Goal: Transaction & Acquisition: Obtain resource

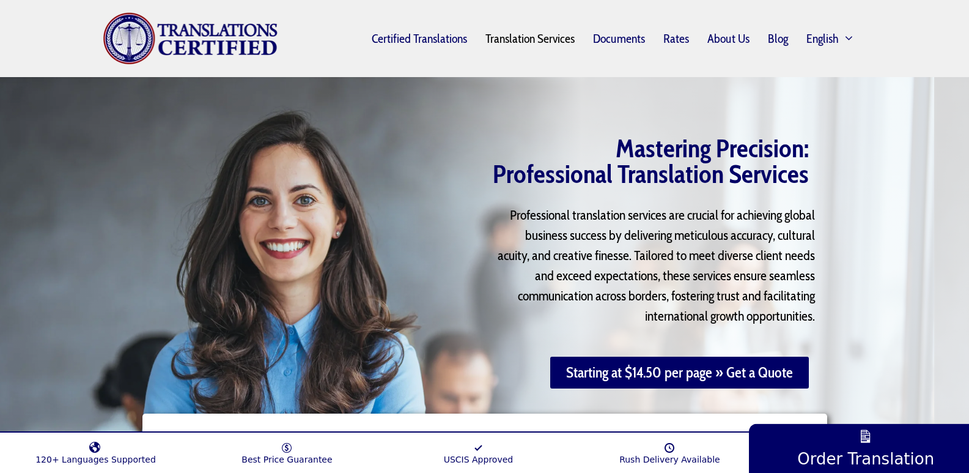
click at [485, 136] on h1 "Mastering Precision: Professional Translation Services" at bounding box center [635, 160] width 345 height 51
click at [372, 191] on div at bounding box center [272, 260] width 272 height 355
click at [413, 196] on div "Mastering Precision: Professional Translation Services Professional translation…" at bounding box center [620, 260] width 425 height 355
click at [436, 213] on div "Professional translation services are crucial for achieving global business suc…" at bounding box center [620, 269] width 413 height 152
click at [673, 41] on link "Rates" at bounding box center [676, 38] width 43 height 28
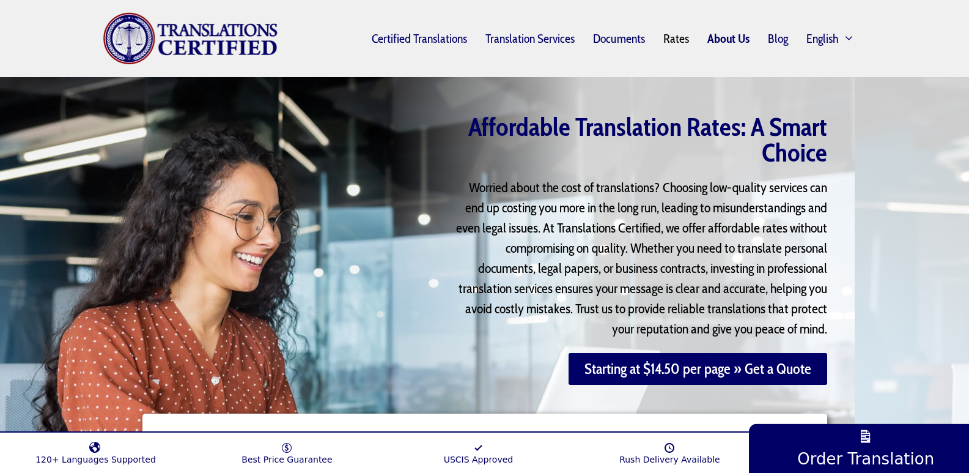
click at [733, 43] on link "About Us" at bounding box center [728, 38] width 61 height 28
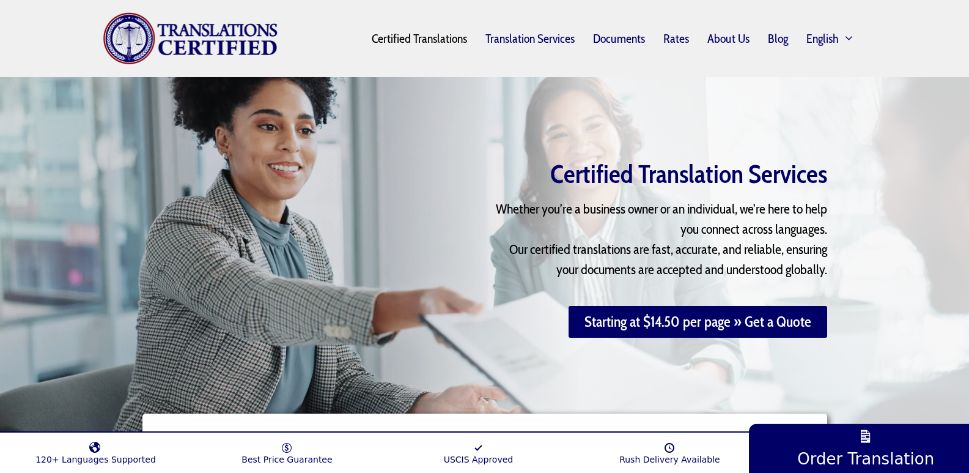
scroll to position [245, 0]
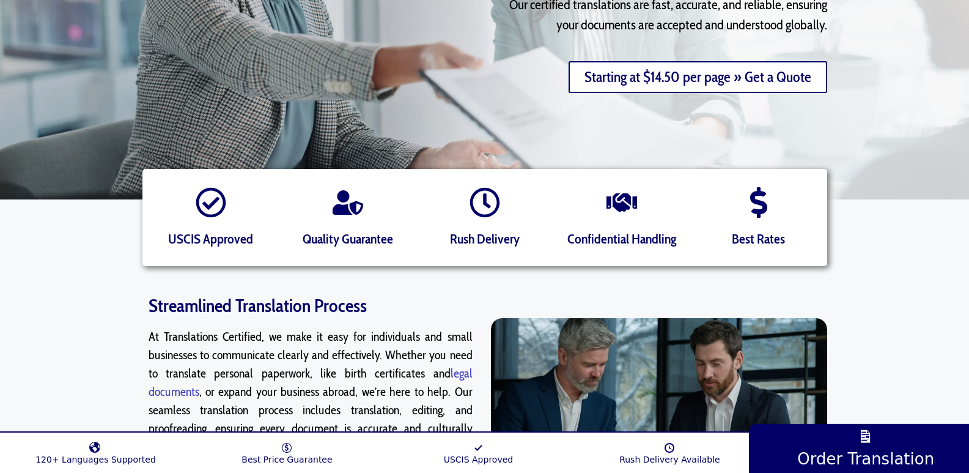
click at [617, 89] on link "Starting at $14.50 per page » Get a Quote" at bounding box center [698, 77] width 259 height 32
click at [617, 71] on link "Starting at $14.50 per page » Get a Quote" at bounding box center [698, 77] width 259 height 32
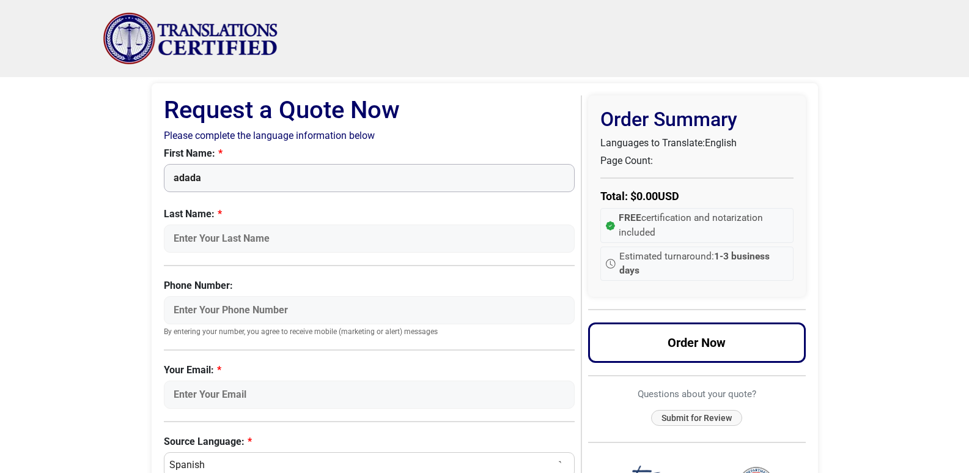
type input "adada"
click at [75, 207] on body "Skip to content Menu Menu Certified Translations Translation Services Documents…" at bounding box center [484, 465] width 969 height 931
click at [103, 216] on body "Skip to content Menu Menu Certified Translations Translation Services Documents…" at bounding box center [484, 465] width 969 height 931
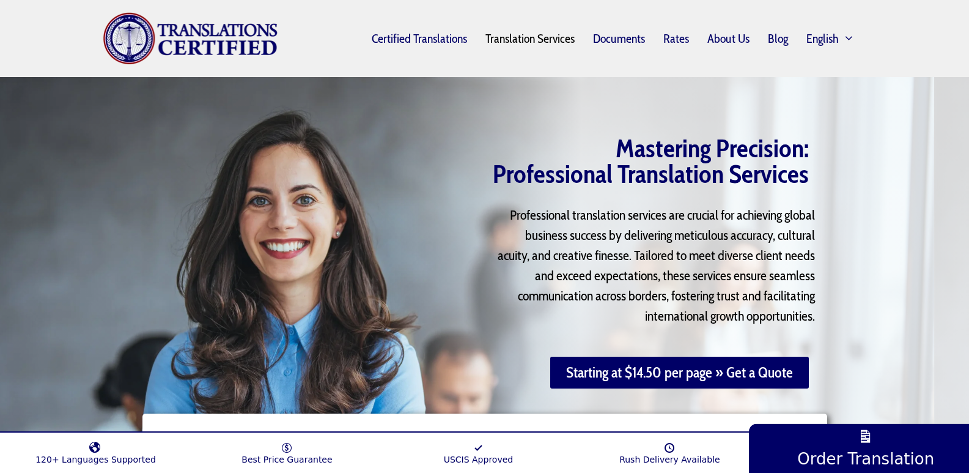
drag, startPoint x: 291, startPoint y: 198, endPoint x: 278, endPoint y: 129, distance: 70.4
click at [267, 131] on div at bounding box center [272, 260] width 272 height 355
click at [684, 35] on link "Rates" at bounding box center [676, 38] width 43 height 28
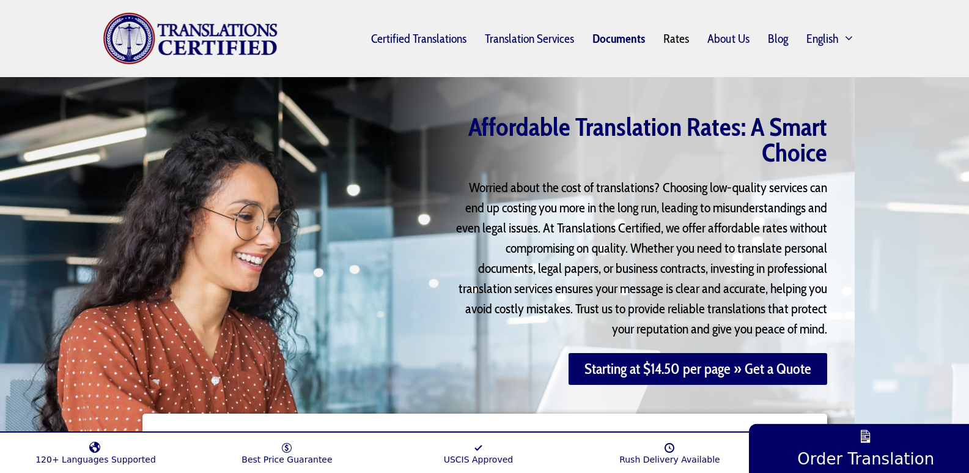
click at [641, 43] on link "Documents" at bounding box center [618, 38] width 71 height 28
click at [677, 34] on link "Rates" at bounding box center [676, 38] width 43 height 28
click at [783, 42] on link "Blog" at bounding box center [778, 38] width 40 height 28
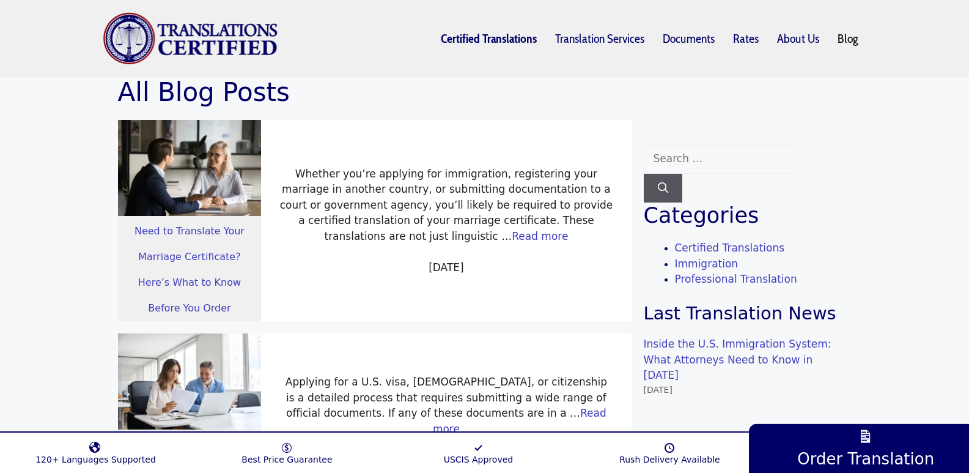
click at [513, 37] on link "Certified Translations" at bounding box center [489, 38] width 114 height 28
click at [546, 30] on link "Certified Translations" at bounding box center [489, 38] width 114 height 28
click at [655, 57] on div "Menu Menu Certified Translations Translation Services Documents Rates About Us …" at bounding box center [485, 38] width 764 height 77
click at [615, 39] on link "Translation Services" at bounding box center [599, 38] width 109 height 28
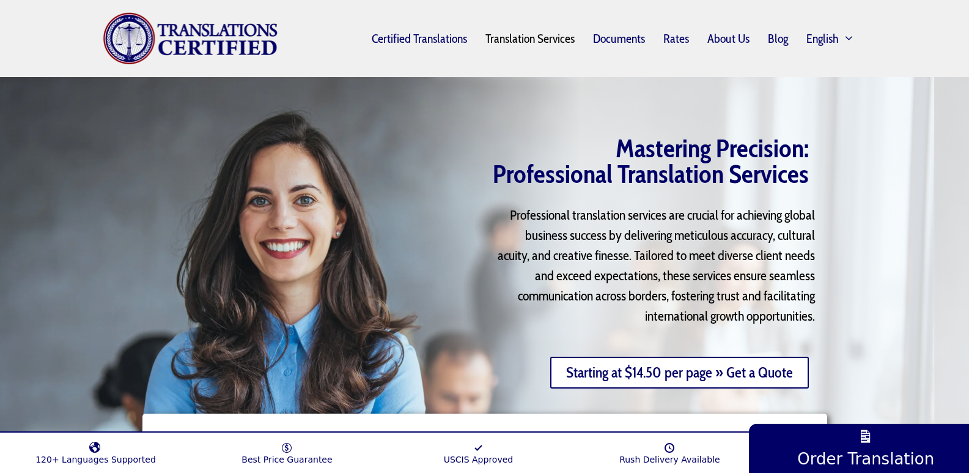
click at [632, 383] on link "Starting at $14.50 per page » Get a Quote" at bounding box center [679, 372] width 259 height 32
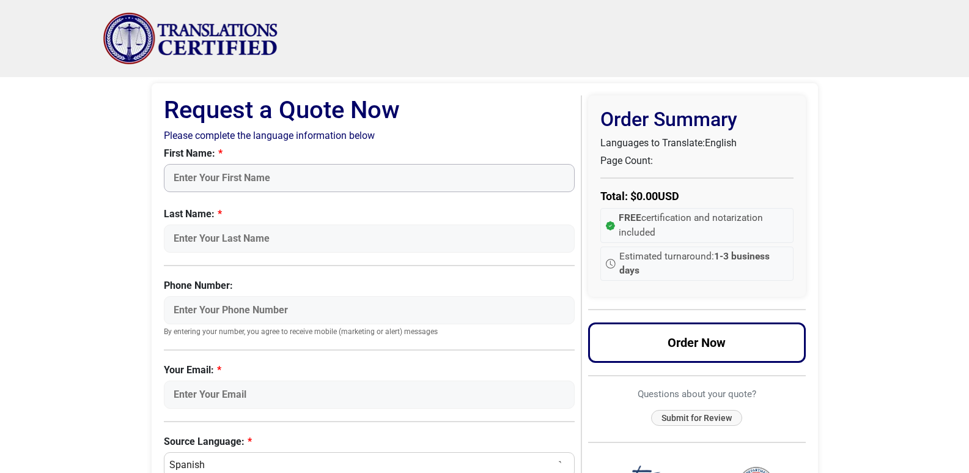
click at [279, 179] on input "First Name:" at bounding box center [369, 178] width 411 height 28
type input "Salvador"
type input "[PERSON_NAME]"
type input "01140897905"
type input "[EMAIL_ADDRESS][DOMAIN_NAME]"
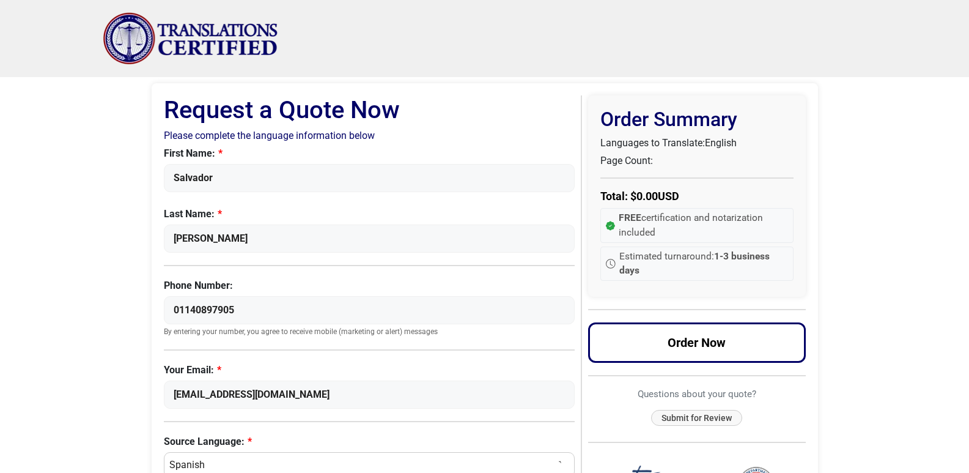
click at [101, 195] on body "Skip to content Menu Menu Certified Translations Translation Services Documents…" at bounding box center [484, 465] width 969 height 931
click at [92, 265] on body "Skip to content Menu Menu Certified Translations Translation Services Documents…" at bounding box center [484, 465] width 969 height 931
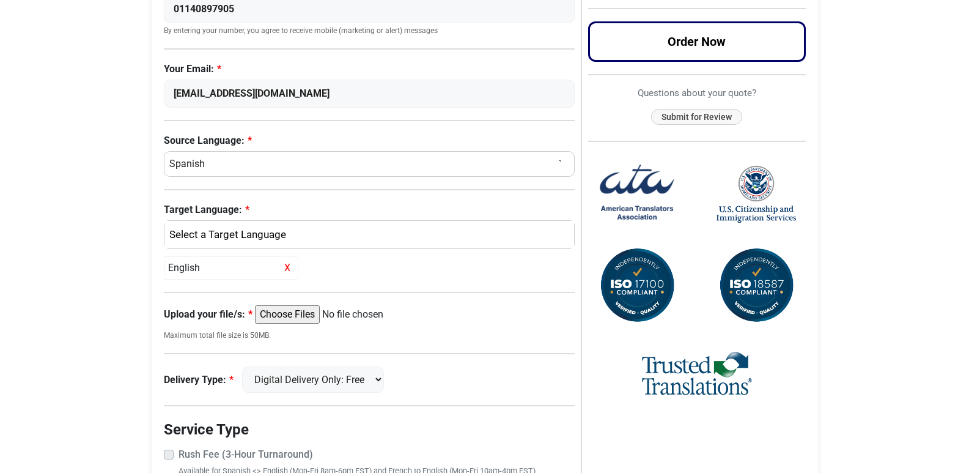
scroll to position [306, 0]
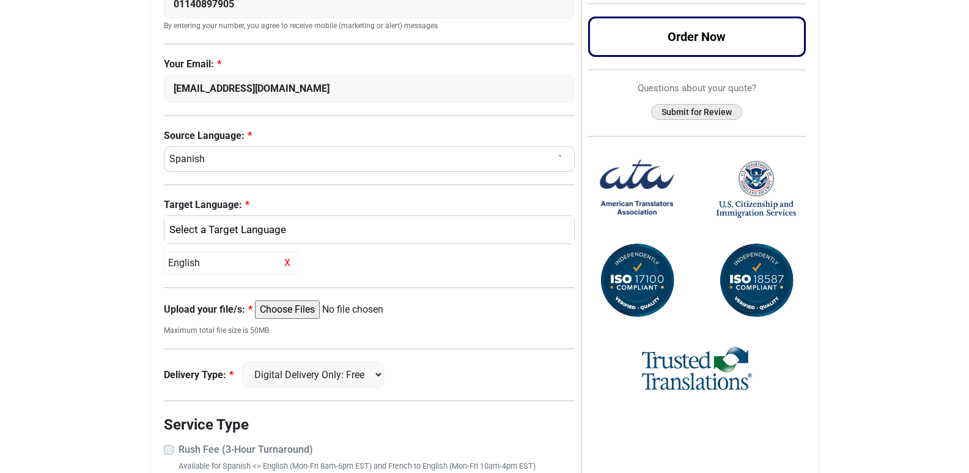
click at [691, 114] on button "Submit for Review" at bounding box center [696, 112] width 91 height 17
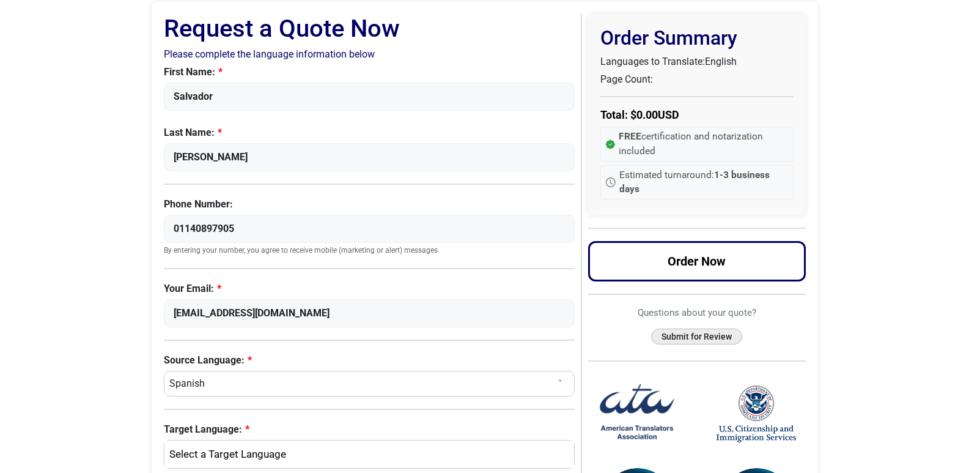
scroll to position [0, 0]
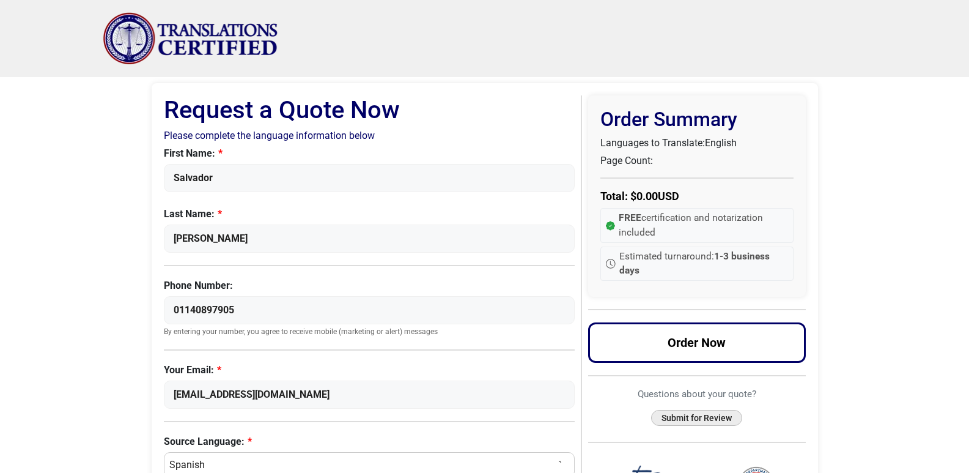
type button "Submit for Review"
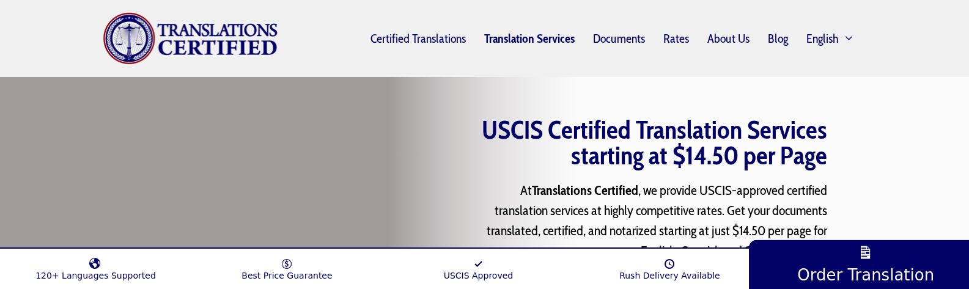
click at [536, 40] on link "Translation Services" at bounding box center [529, 38] width 109 height 28
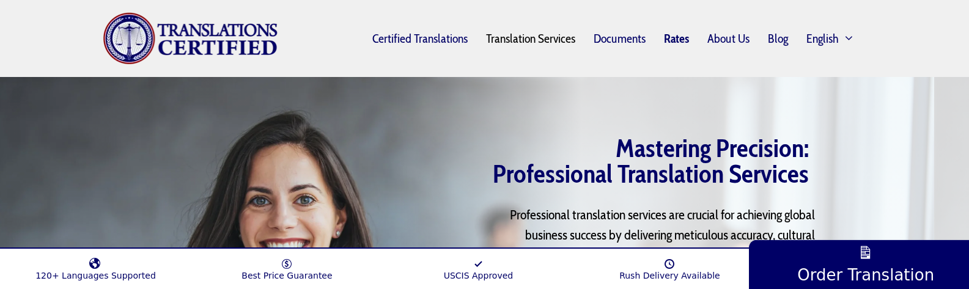
click at [660, 42] on link "Rates" at bounding box center [676, 38] width 43 height 28
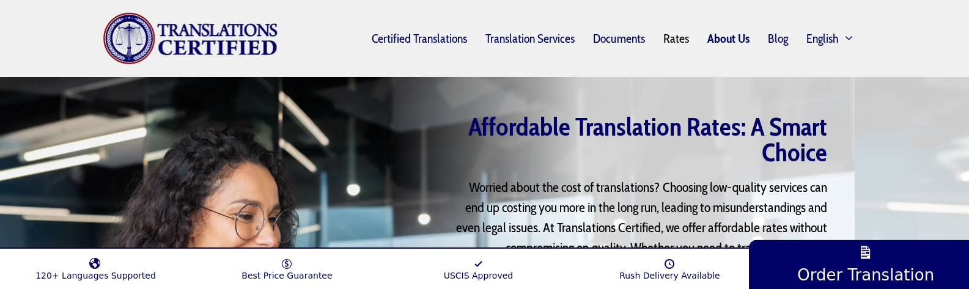
click at [723, 40] on link "About Us" at bounding box center [728, 38] width 61 height 28
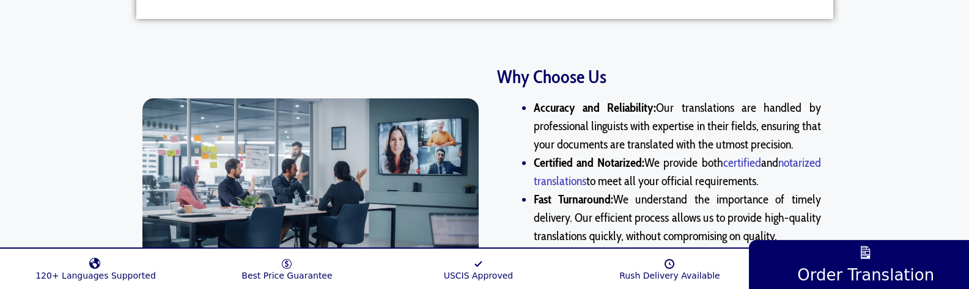
scroll to position [1162, 0]
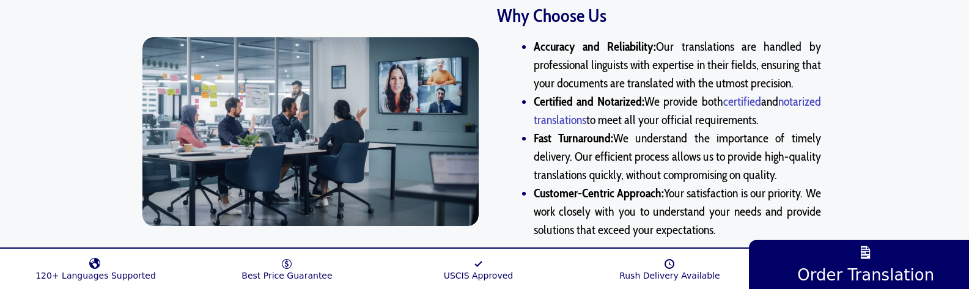
click at [76, 120] on div "Why Choose Us Accuracy and Reliability: Our translations are handled by profess…" at bounding box center [484, 131] width 969 height 275
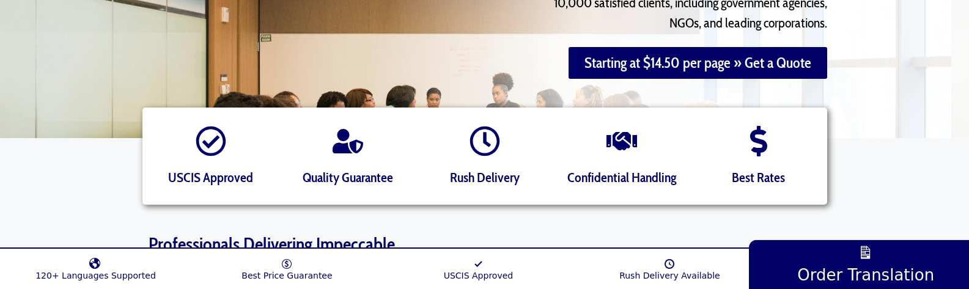
scroll to position [0, 0]
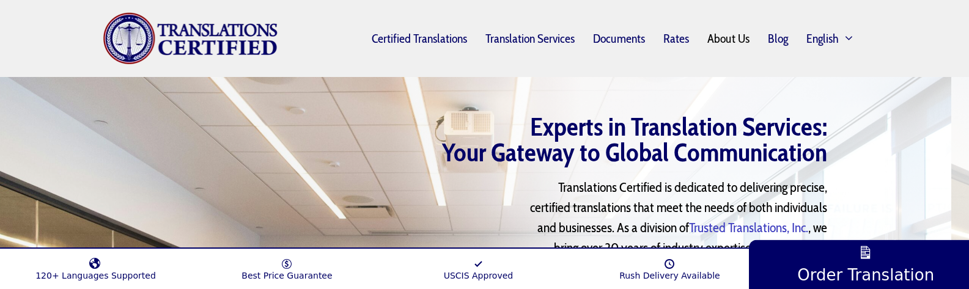
click at [179, 51] on img "Site" at bounding box center [191, 38] width 176 height 53
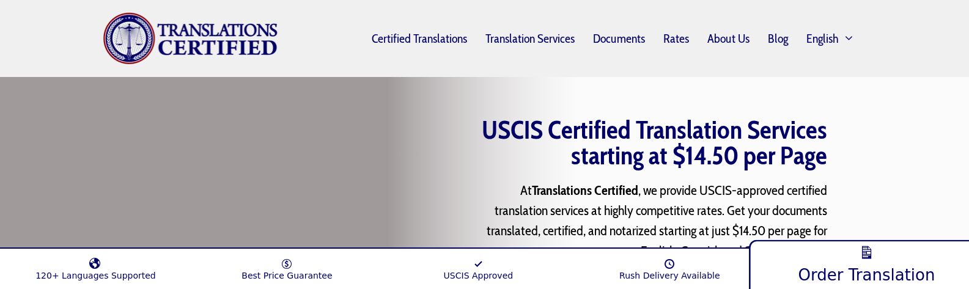
click at [805, 261] on link "Order Translation" at bounding box center [866, 263] width 235 height 53
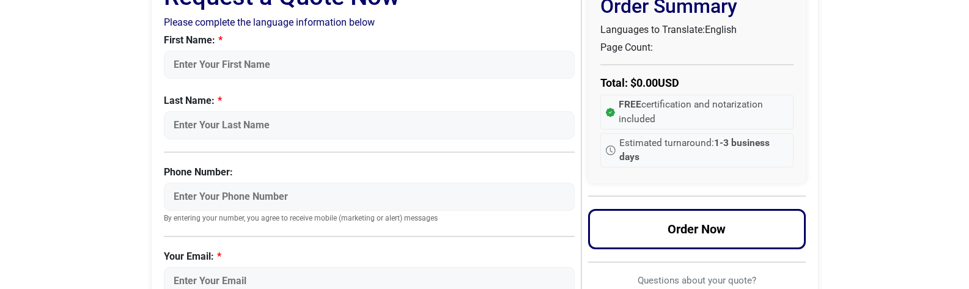
scroll to position [122, 0]
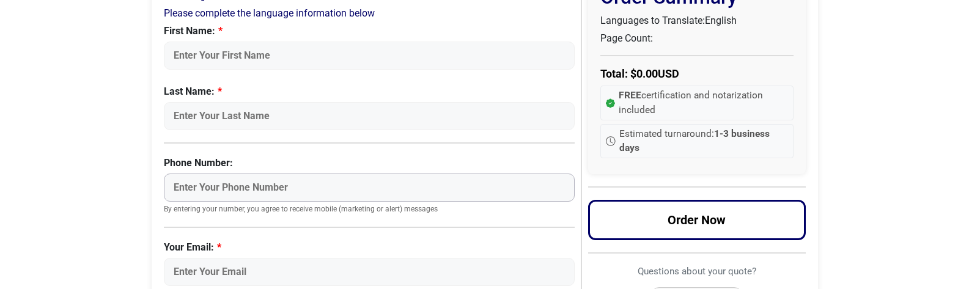
click at [257, 186] on input "Phone Number:" at bounding box center [369, 188] width 411 height 28
type input "01111111111"
type input "Salvador"
type input "[PERSON_NAME]"
type input "salvamendez87@gmail.com"
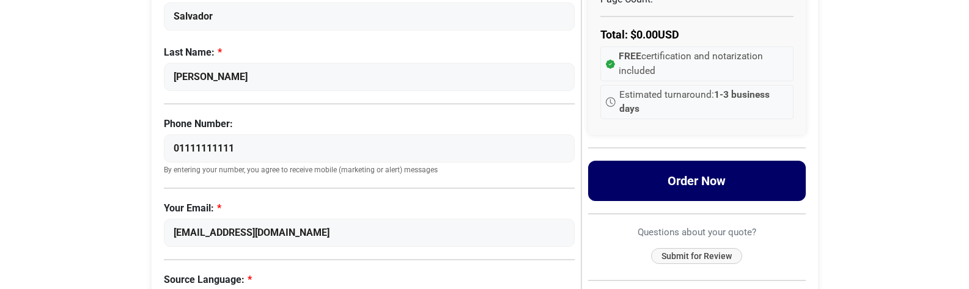
scroll to position [183, 0]
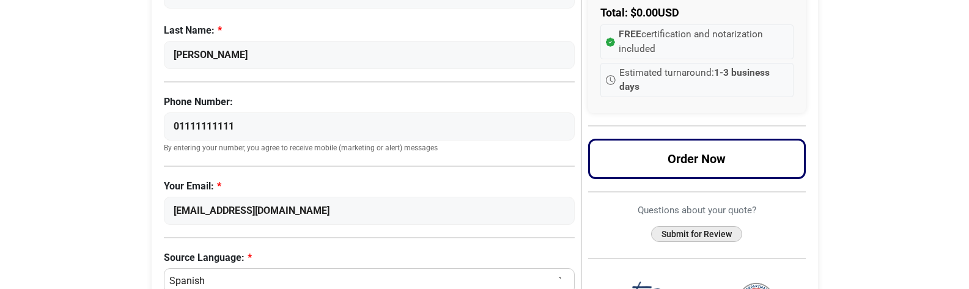
click at [701, 239] on button "Submit for Review" at bounding box center [696, 234] width 91 height 17
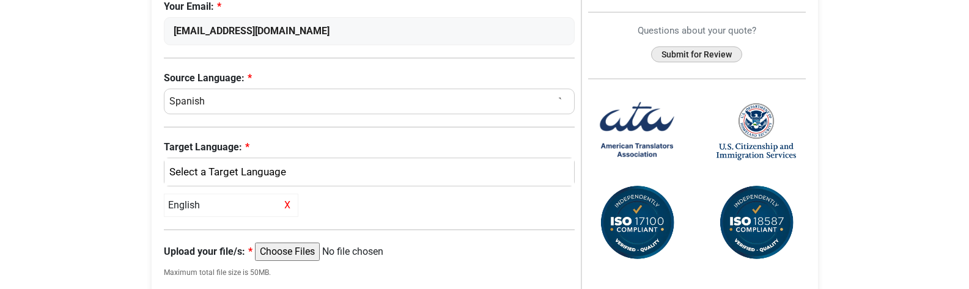
scroll to position [367, 0]
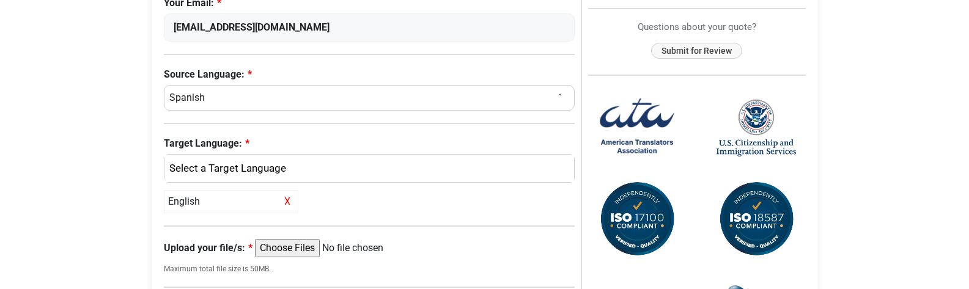
click at [62, 139] on body "Skip to content Menu Menu Certified Translations Translation Services Documents…" at bounding box center [484, 98] width 969 height 931
click at [923, 156] on body "Skip to content Menu Menu Certified Translations Translation Services Documents…" at bounding box center [484, 98] width 969 height 931
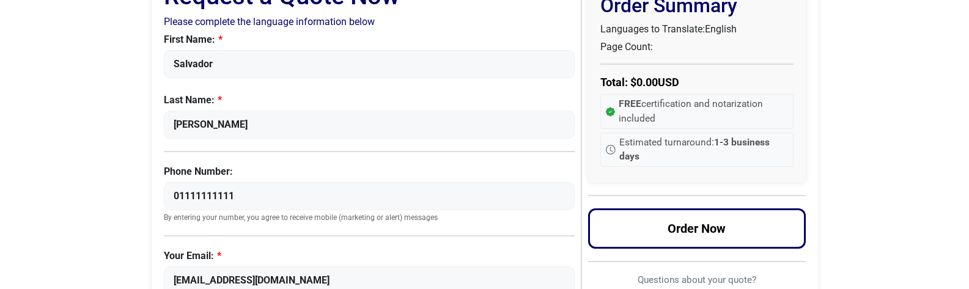
scroll to position [0, 0]
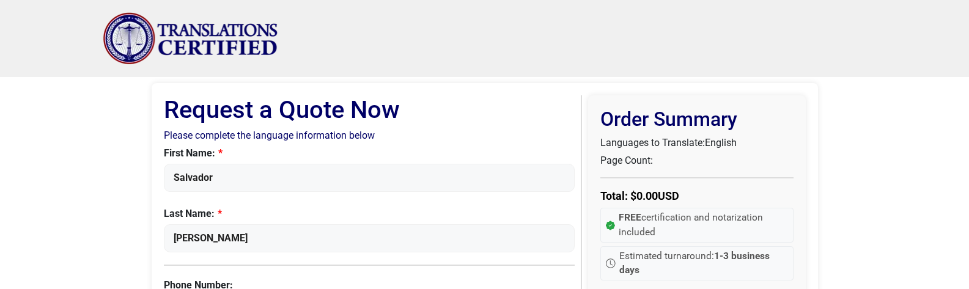
click at [224, 34] on img "Site" at bounding box center [191, 38] width 176 height 53
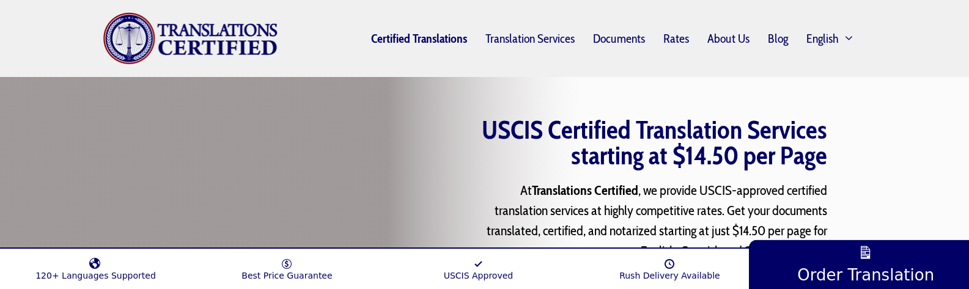
click at [421, 43] on link "Certified Translations" at bounding box center [419, 38] width 114 height 28
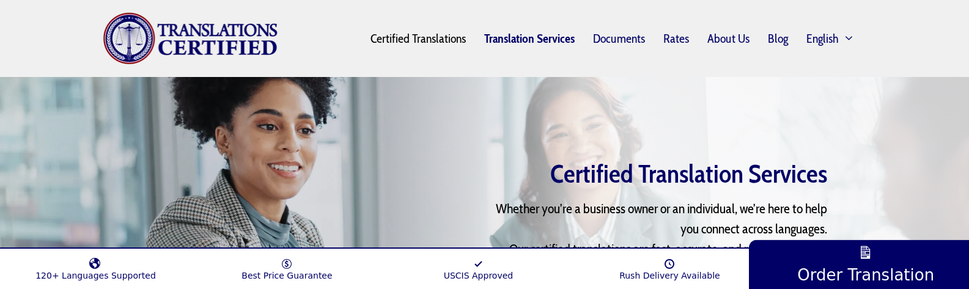
click at [561, 34] on link "Translation Services" at bounding box center [529, 38] width 109 height 28
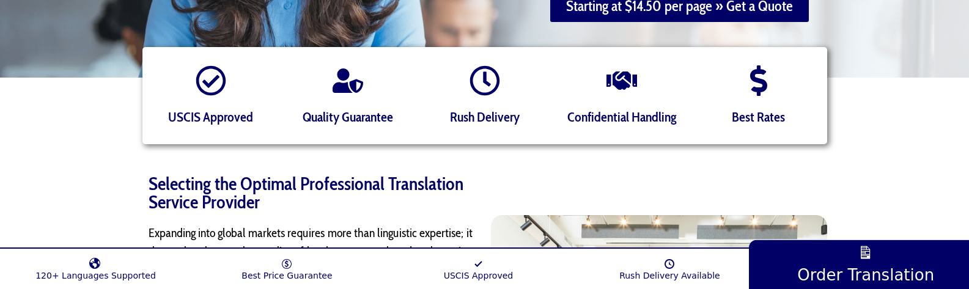
scroll to position [428, 0]
